Goal: Use online tool/utility: Utilize a website feature to perform a specific function

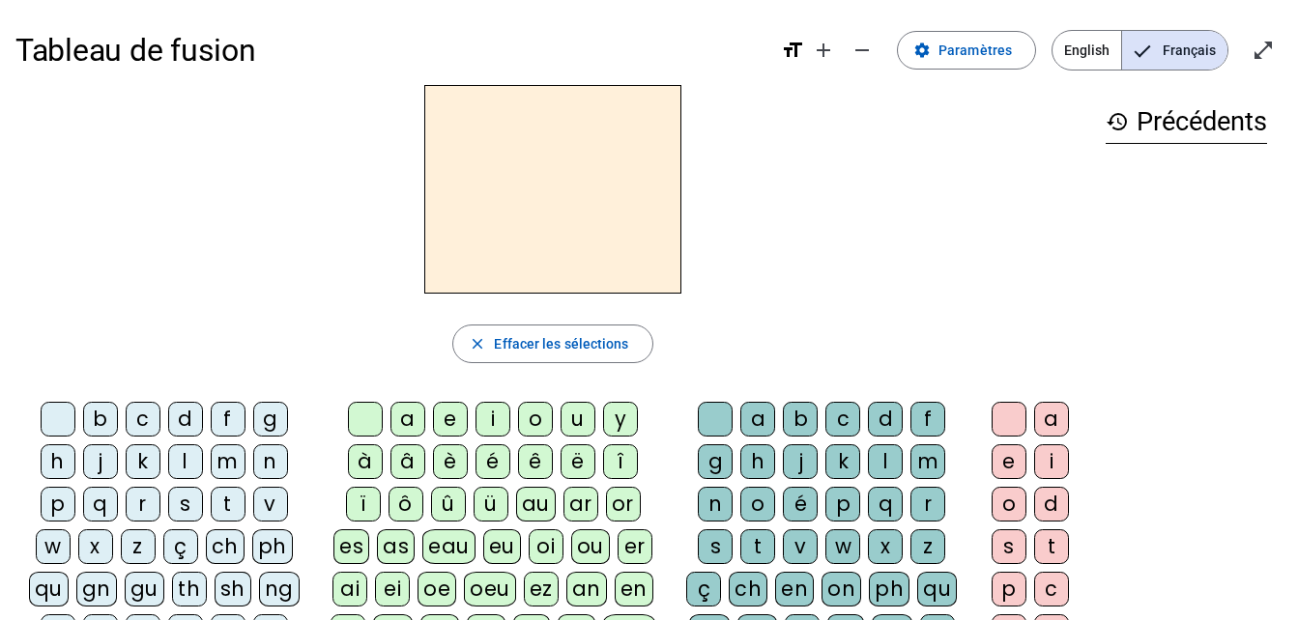
scroll to position [102, 0]
click at [181, 461] on div "l" at bounding box center [185, 462] width 35 height 35
click at [402, 425] on div "a" at bounding box center [407, 419] width 35 height 35
click at [842, 510] on div "p" at bounding box center [842, 504] width 35 height 35
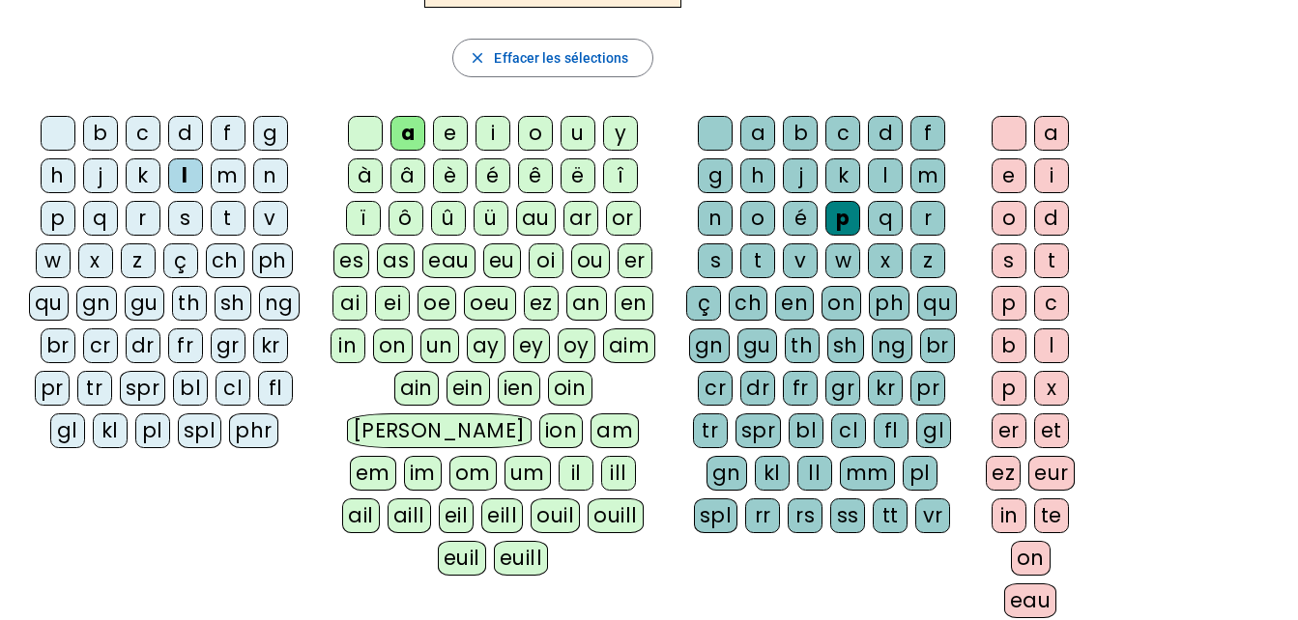
scroll to position [293, 0]
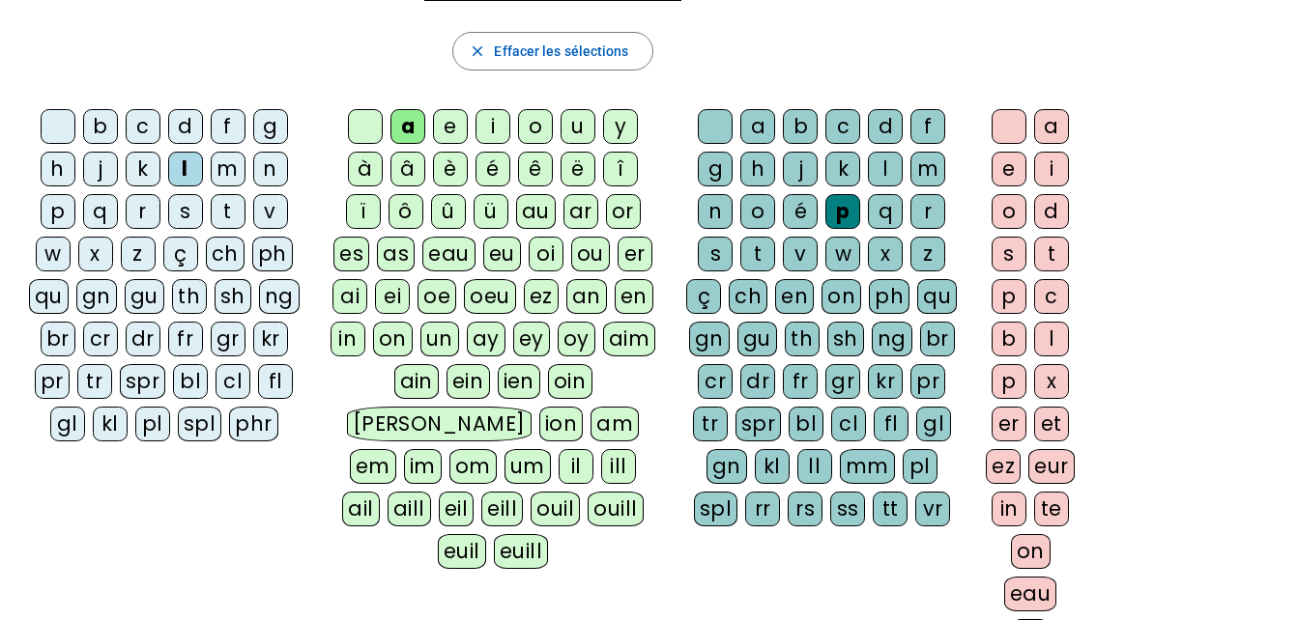
click at [1009, 512] on div "in" at bounding box center [1009, 509] width 35 height 35
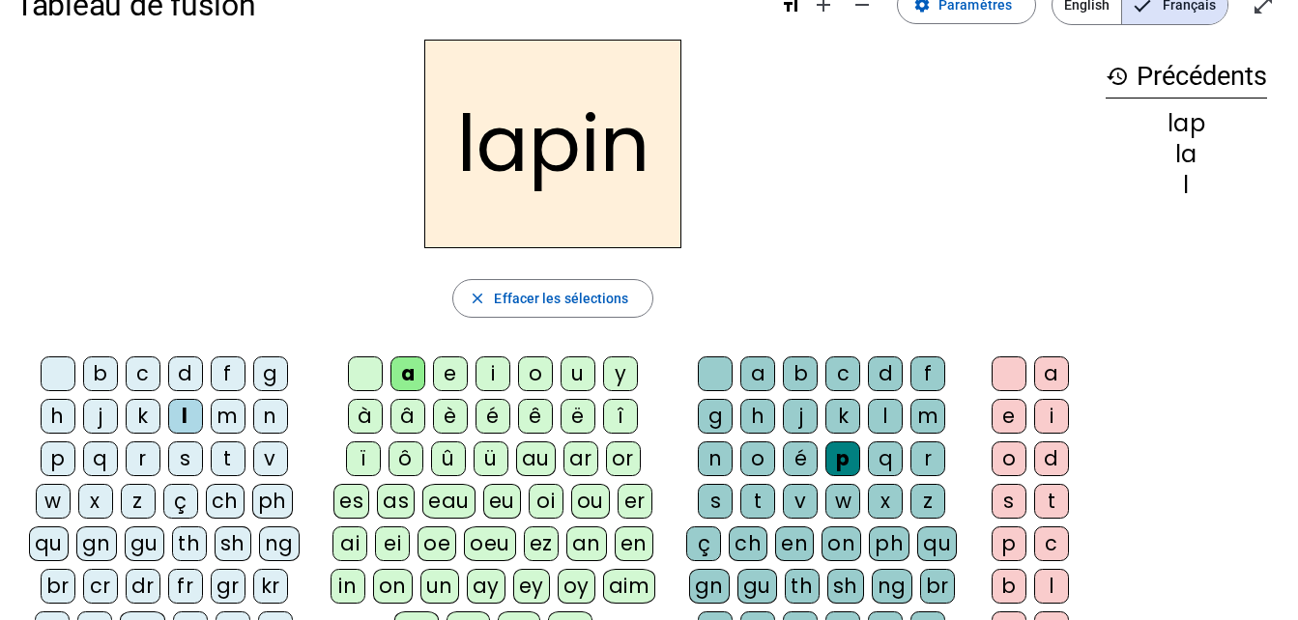
scroll to position [0, 0]
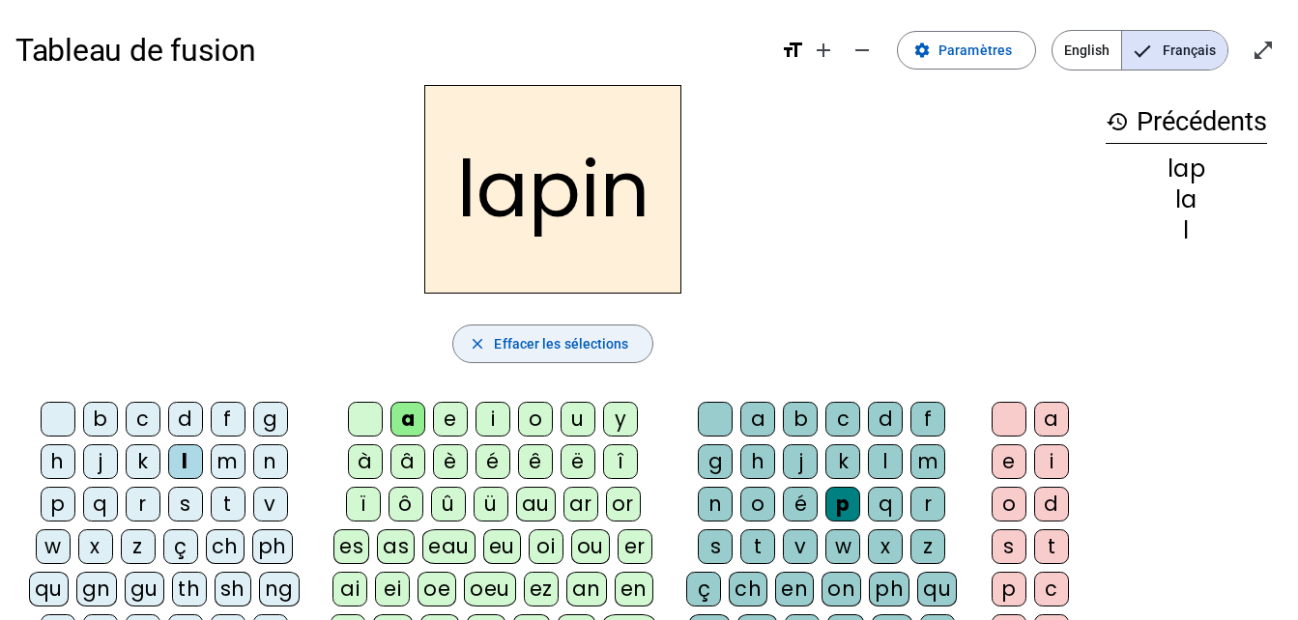
click at [553, 341] on span "Effacer les sélections" at bounding box center [561, 343] width 134 height 23
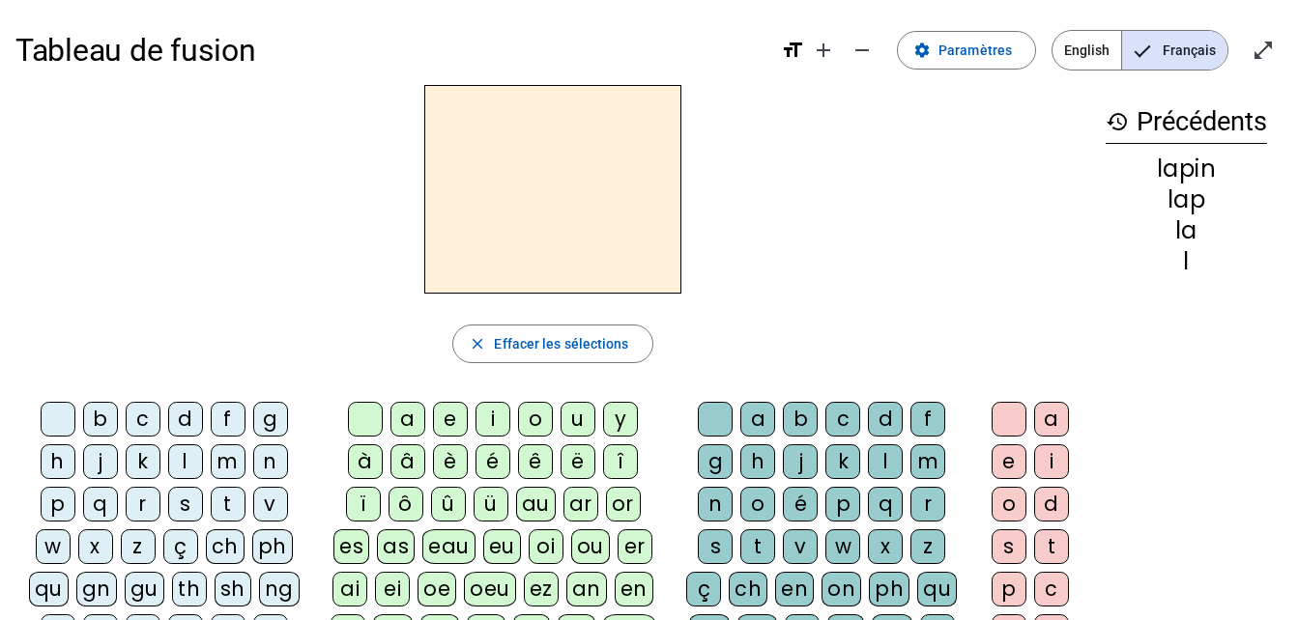
click at [187, 461] on div "l" at bounding box center [185, 462] width 35 height 35
click at [400, 417] on div "a" at bounding box center [407, 419] width 35 height 35
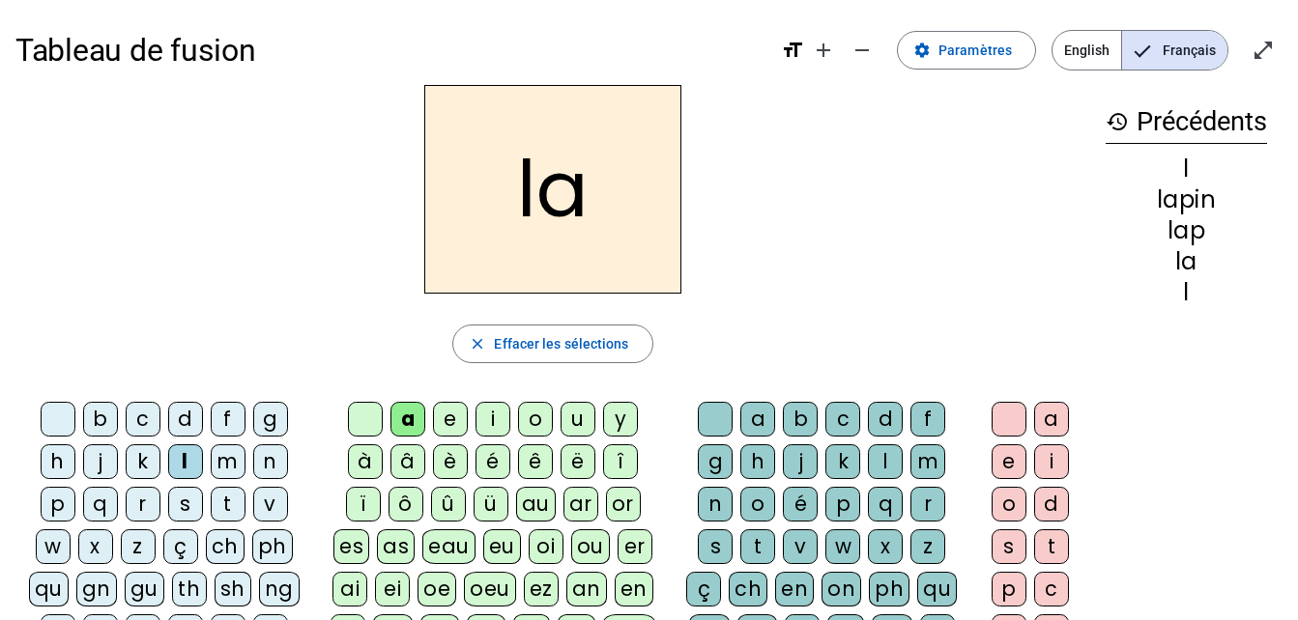
click at [490, 427] on div "i" at bounding box center [492, 419] width 35 height 35
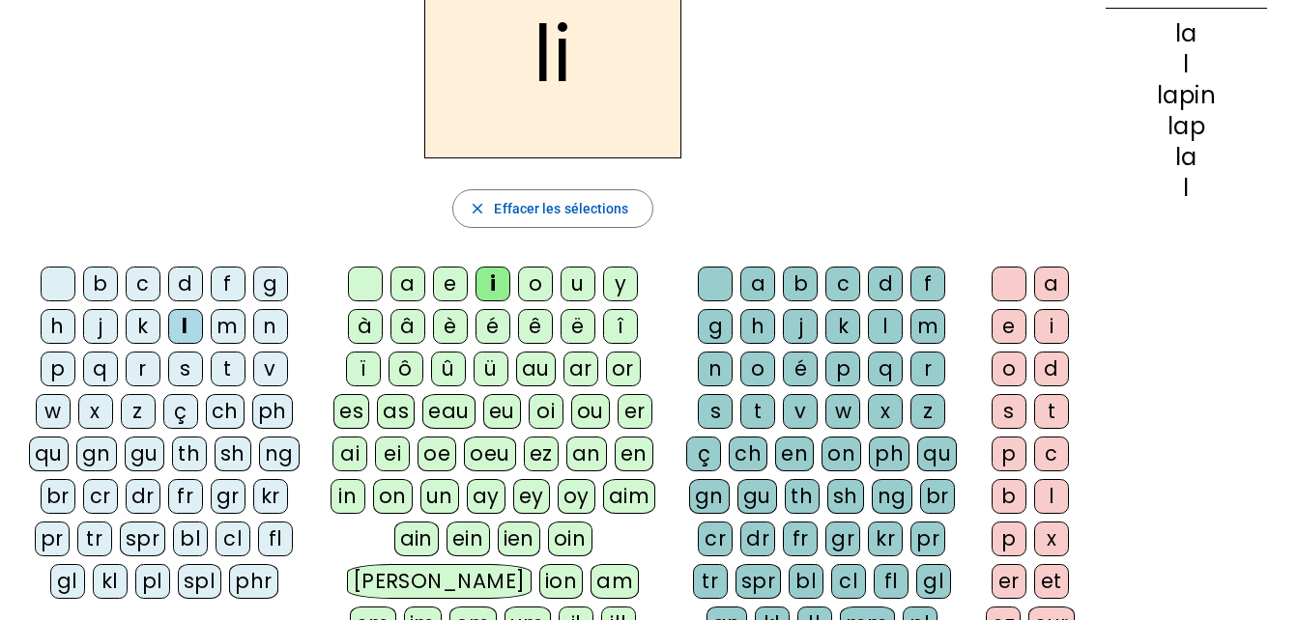
scroll to position [133, 0]
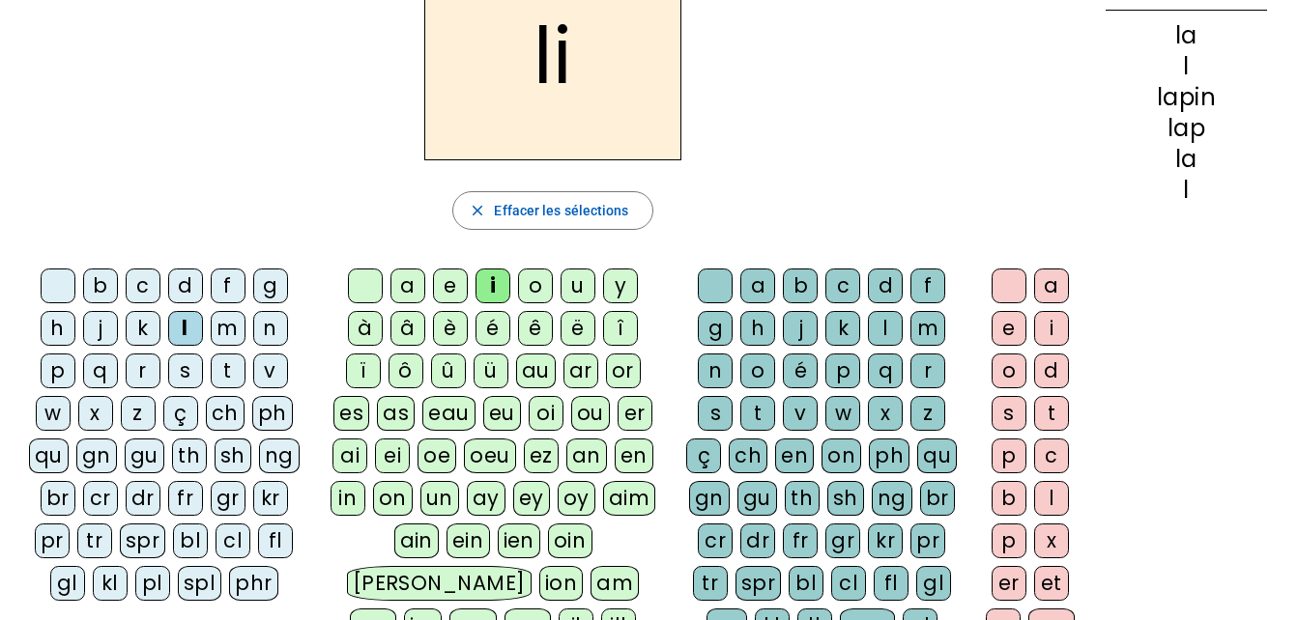
click at [232, 382] on div "t" at bounding box center [228, 371] width 35 height 35
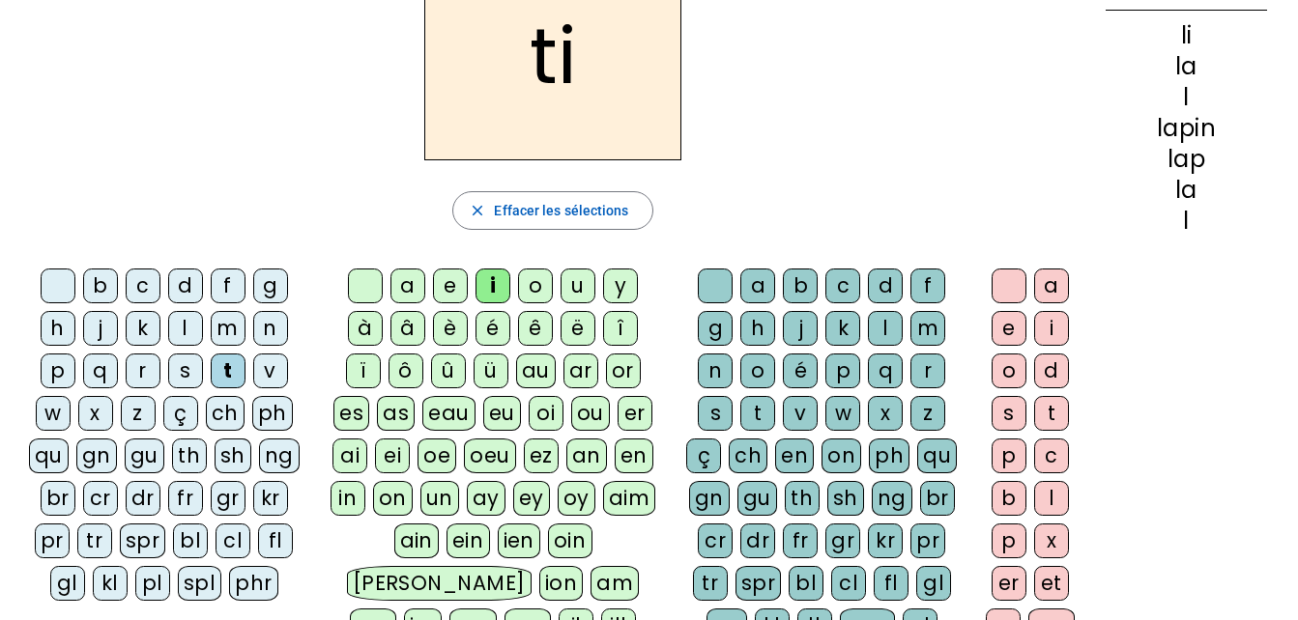
click at [191, 322] on div "l" at bounding box center [185, 328] width 35 height 35
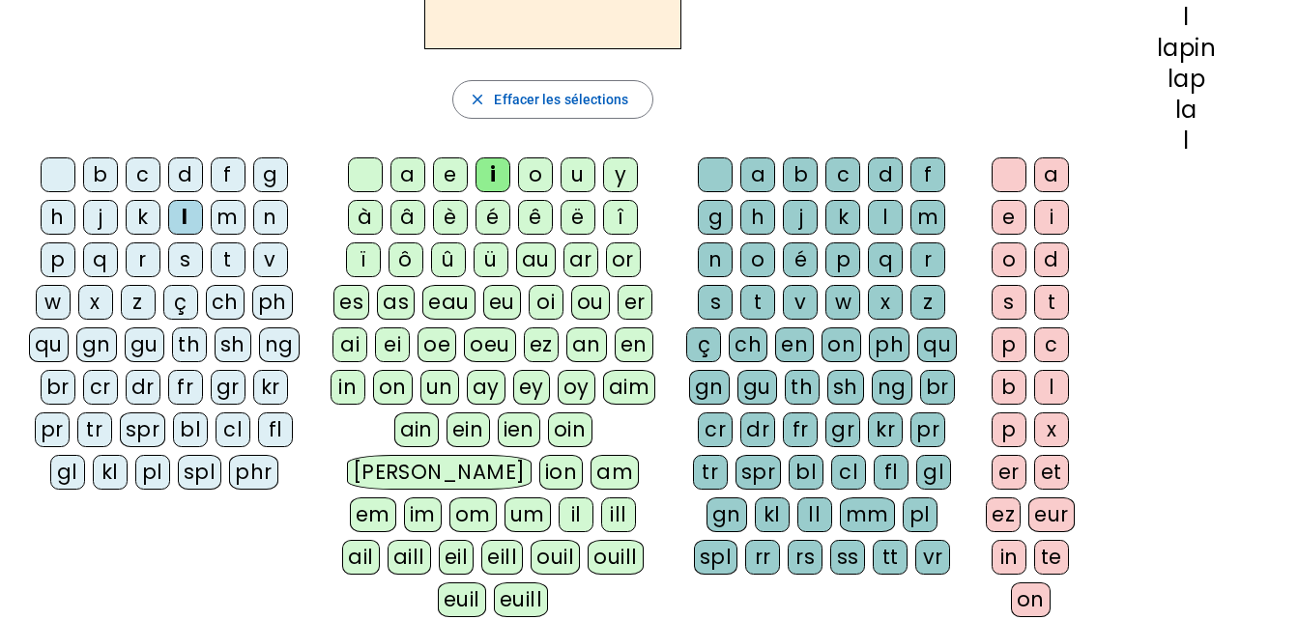
scroll to position [257, 0]
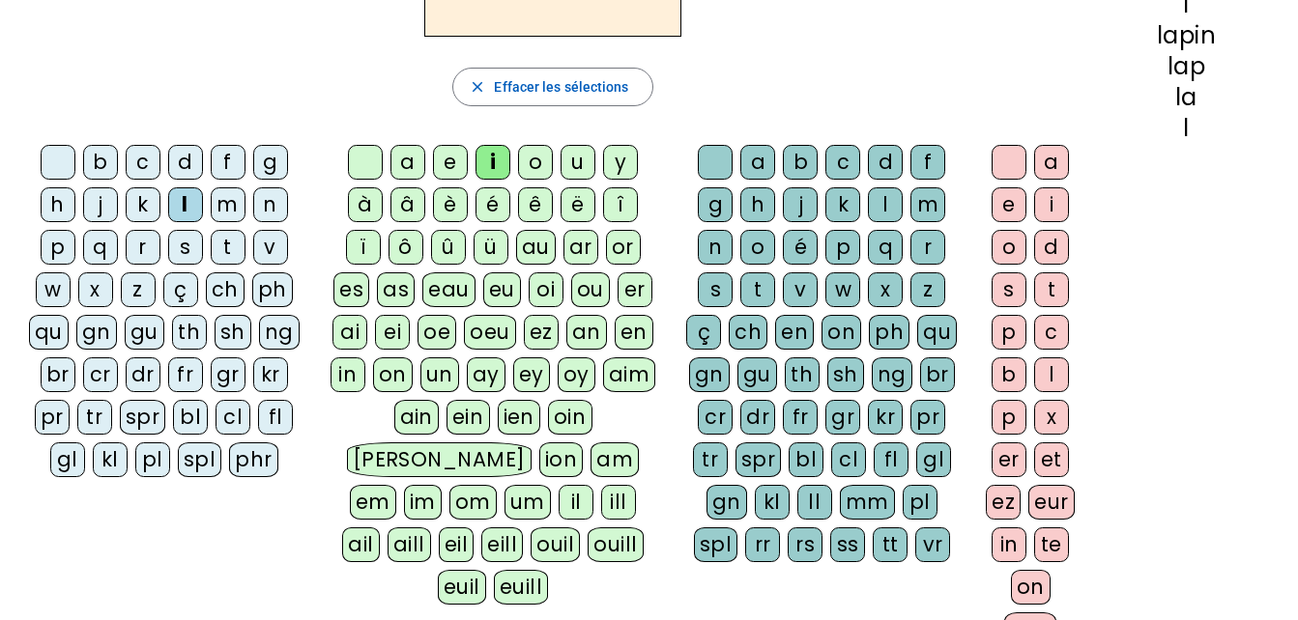
click at [1049, 297] on div "t" at bounding box center [1051, 290] width 35 height 35
